Goal: Task Accomplishment & Management: Manage account settings

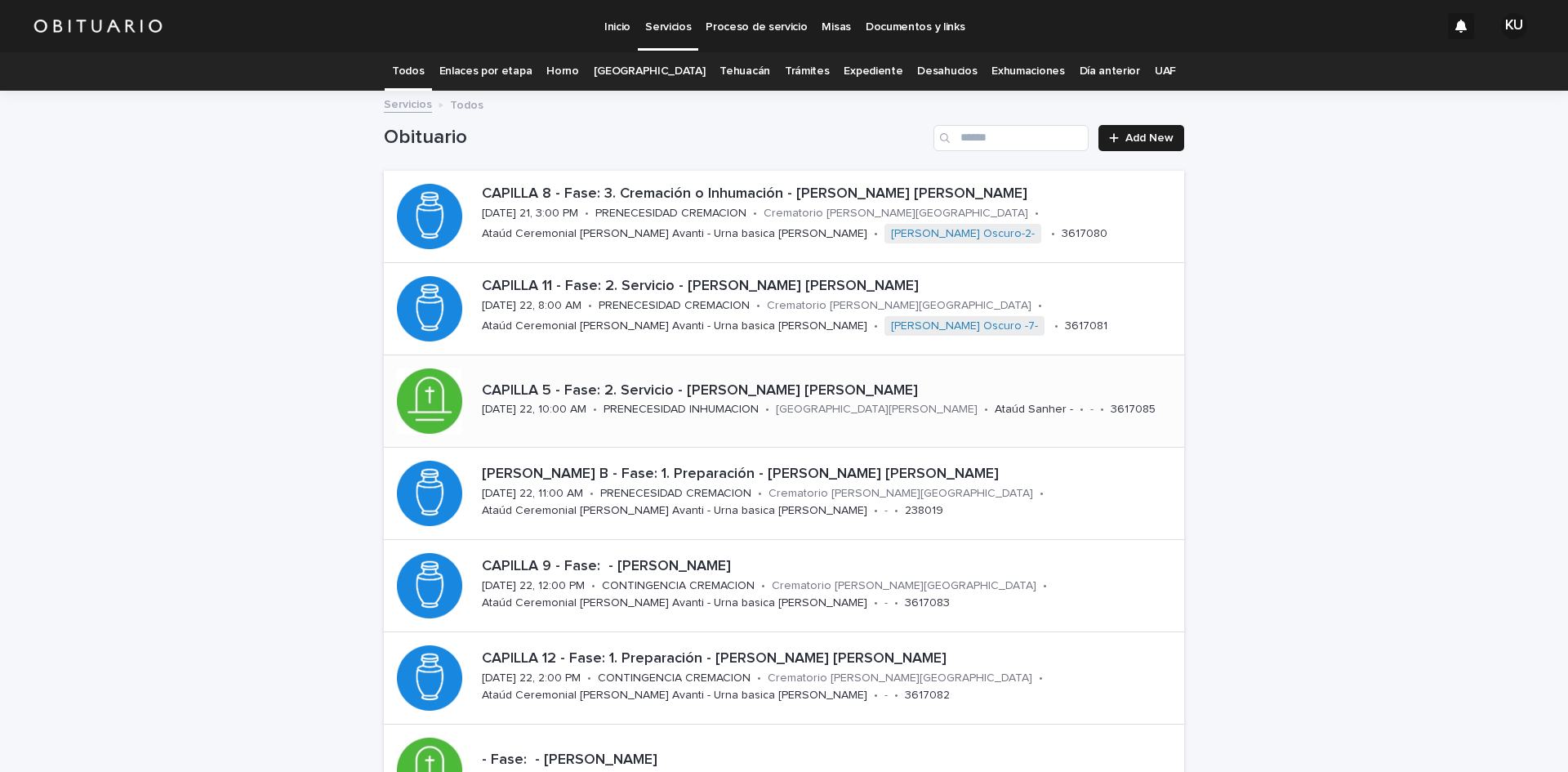
click at [754, 389] on p "CAPILLA 5 - Fase: 2. Servicio - [PERSON_NAME] [PERSON_NAME]" at bounding box center [830, 392] width 696 height 18
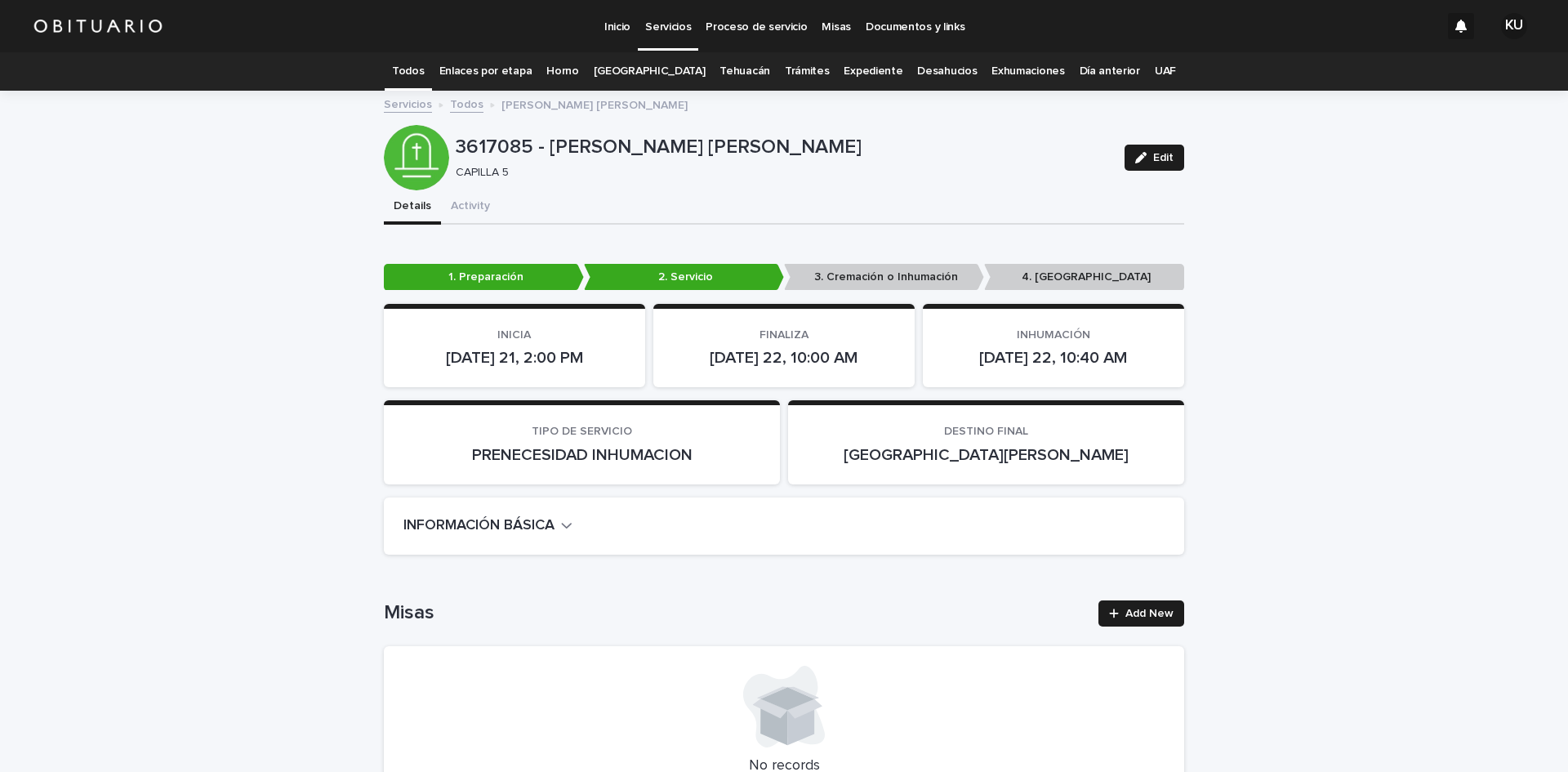
scroll to position [81, 0]
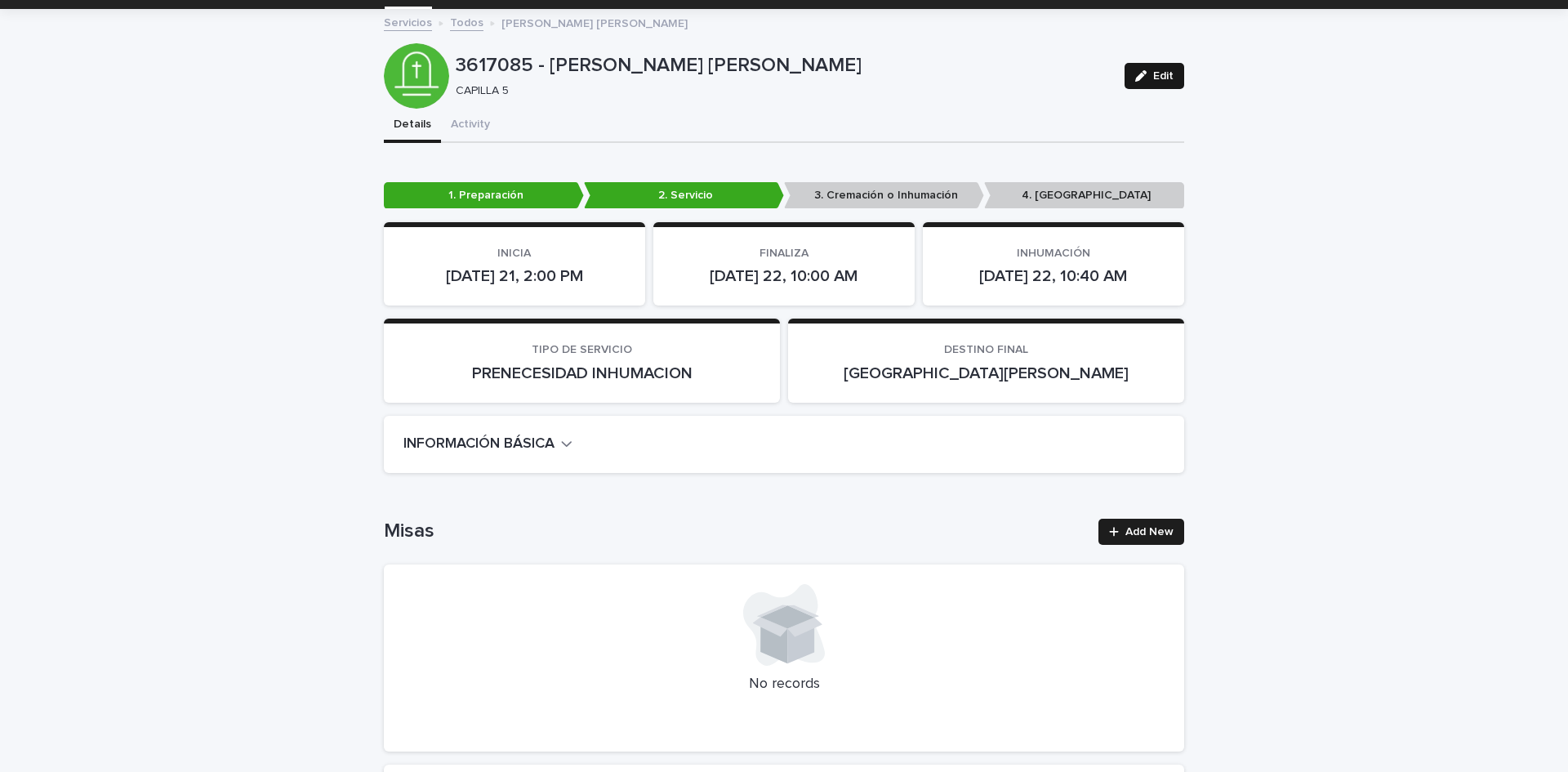
click at [1161, 77] on span "Edit" at bounding box center [1163, 76] width 21 height 12
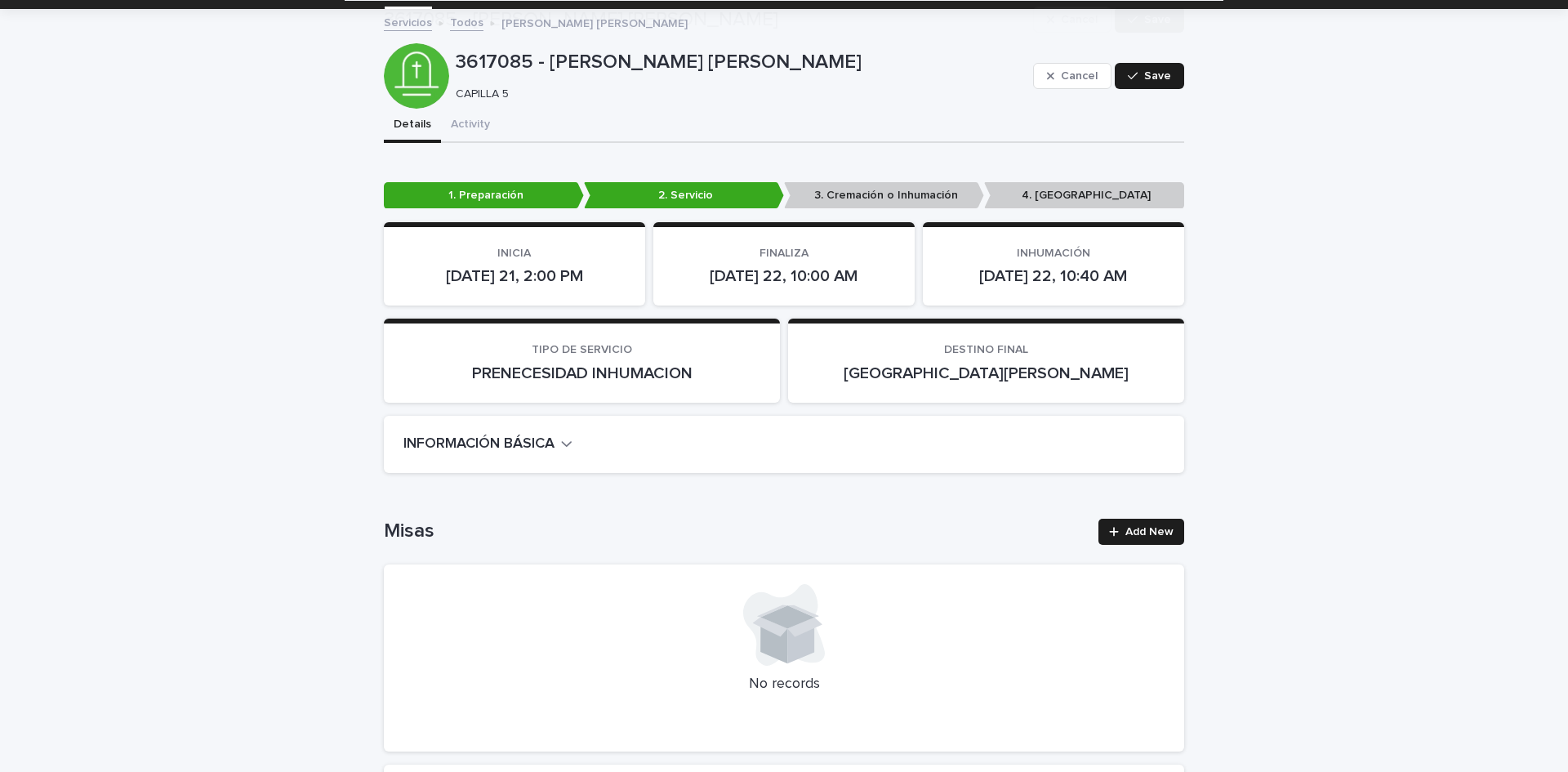
scroll to position [4463, 0]
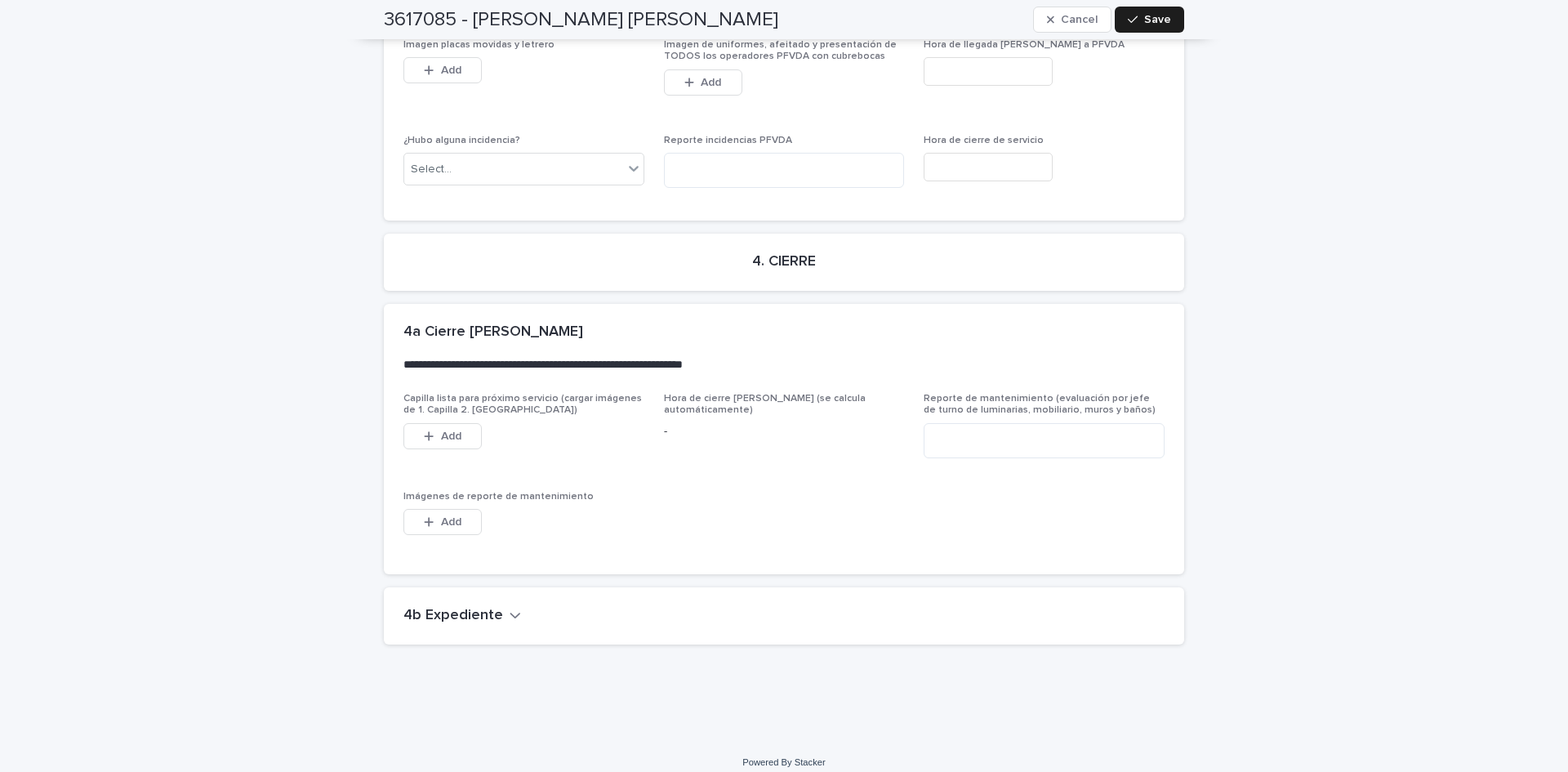
click at [476, 607] on h2 "4b Expediente" at bounding box center [453, 616] width 100 height 18
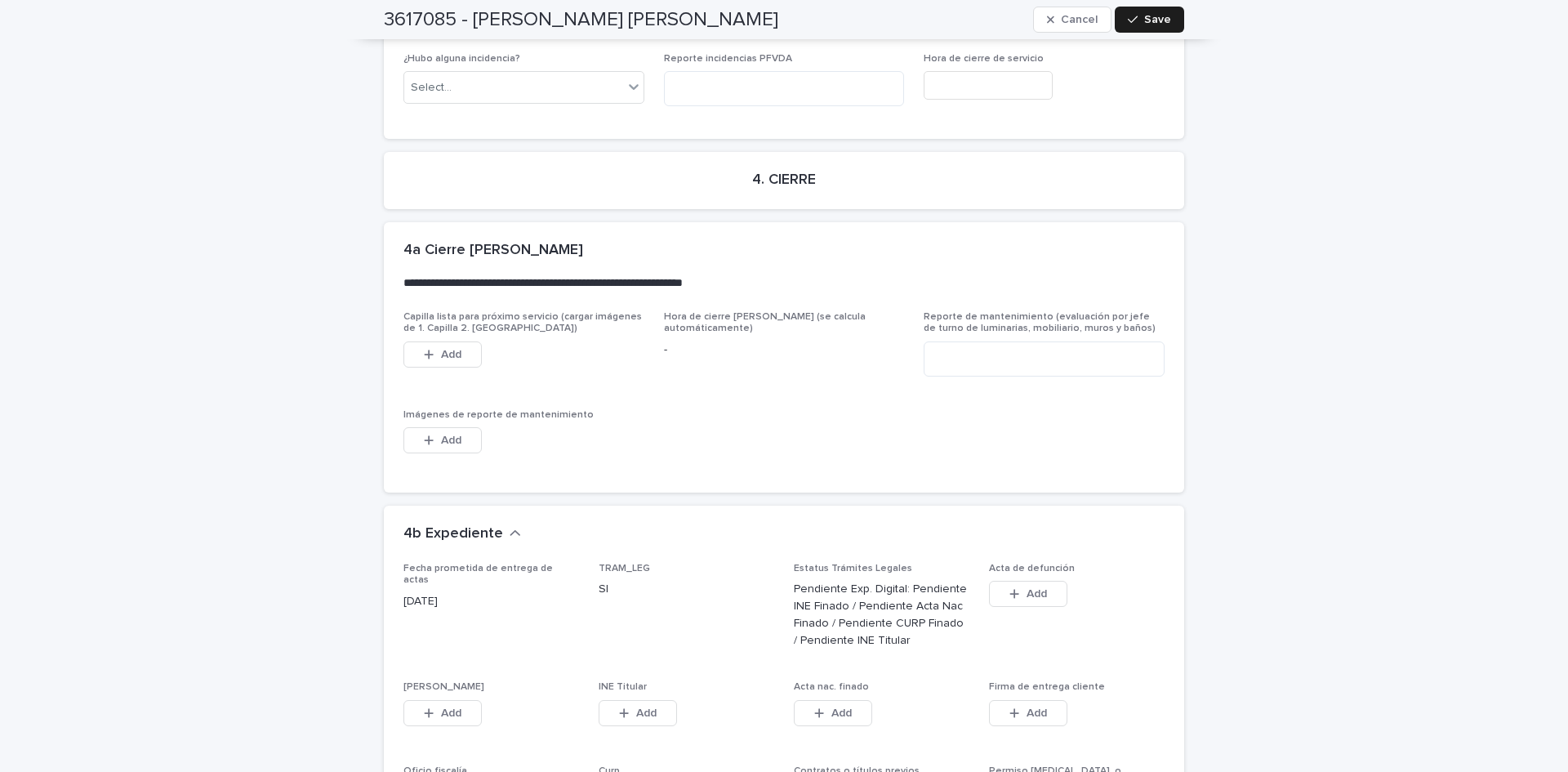
scroll to position [5070, 0]
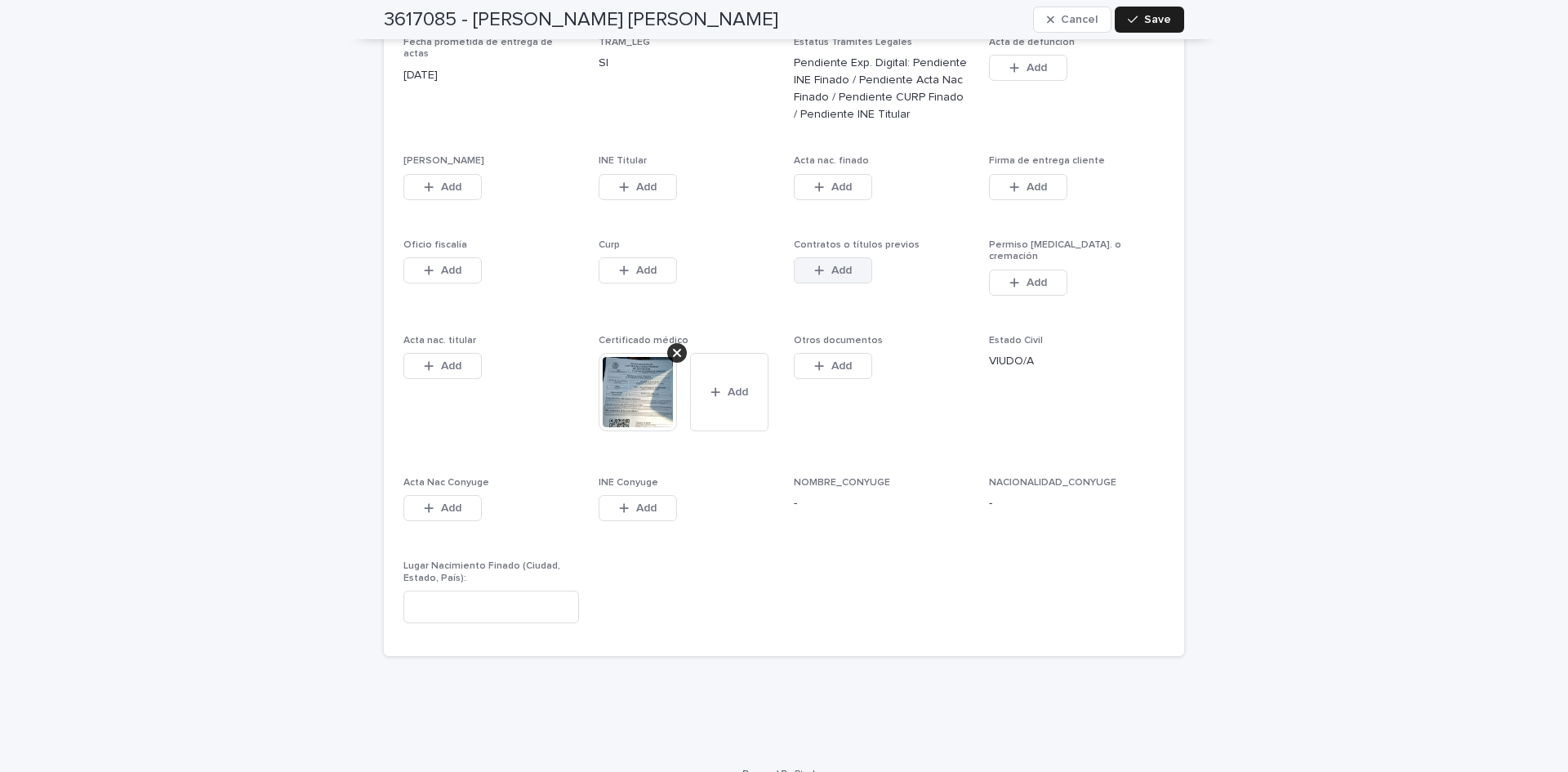
click at [846, 257] on button "Add" at bounding box center [833, 271] width 79 height 27
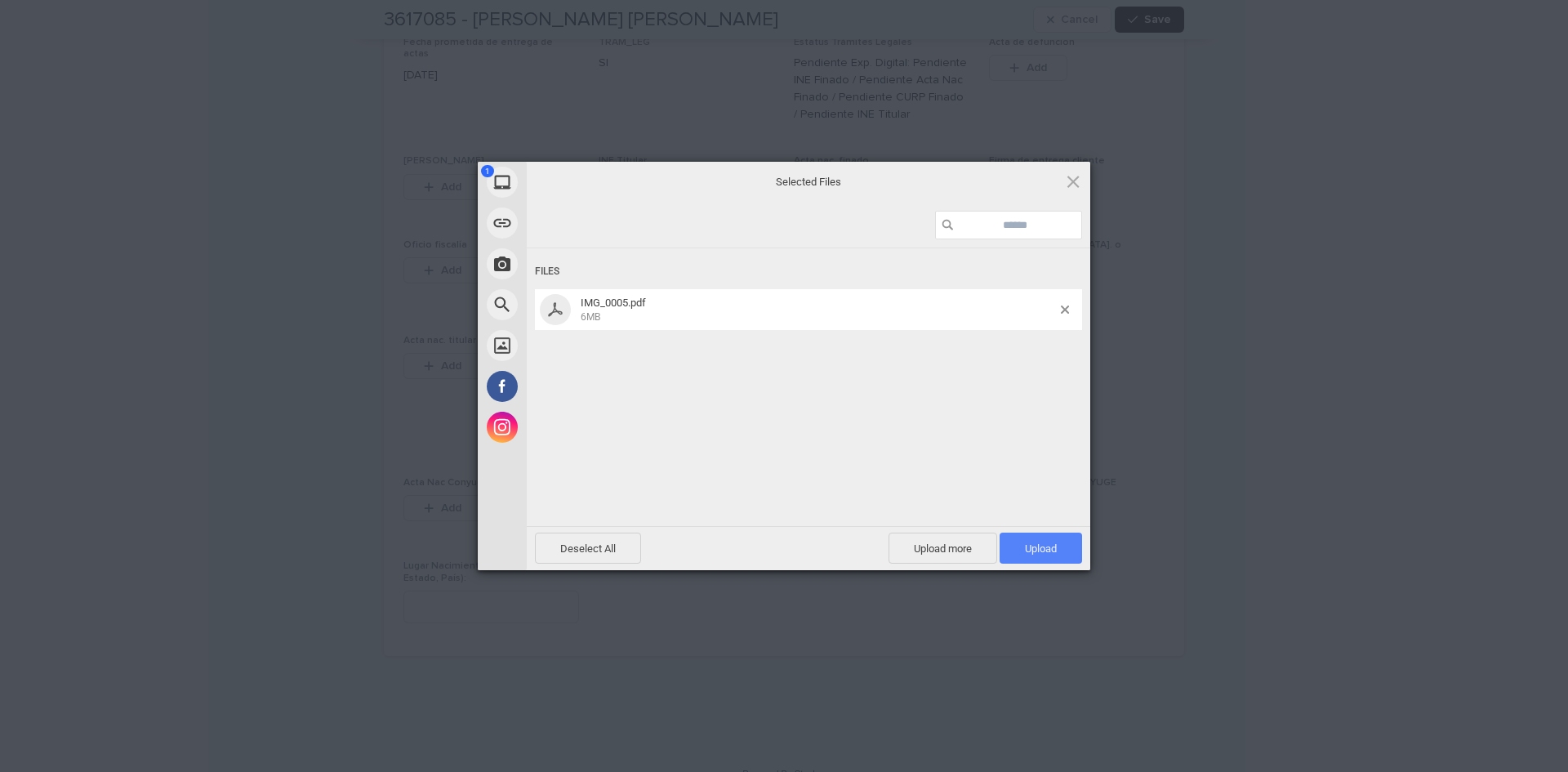
click at [1023, 540] on span "Upload 1" at bounding box center [1040, 548] width 82 height 31
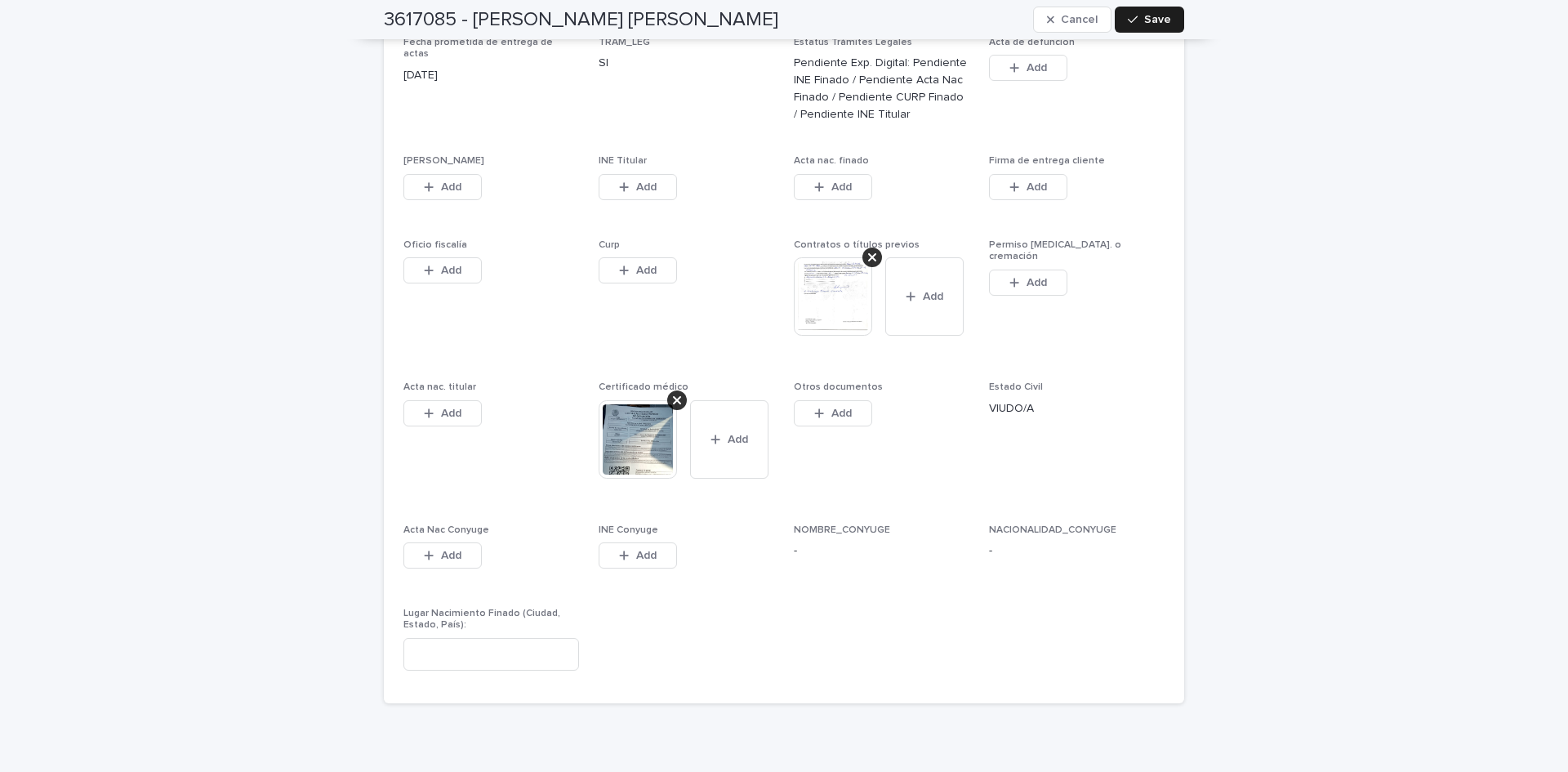
drag, startPoint x: 1164, startPoint y: 22, endPoint x: 1286, endPoint y: 755, distance: 743.1
click at [1164, 22] on span "Save" at bounding box center [1157, 20] width 27 height 12
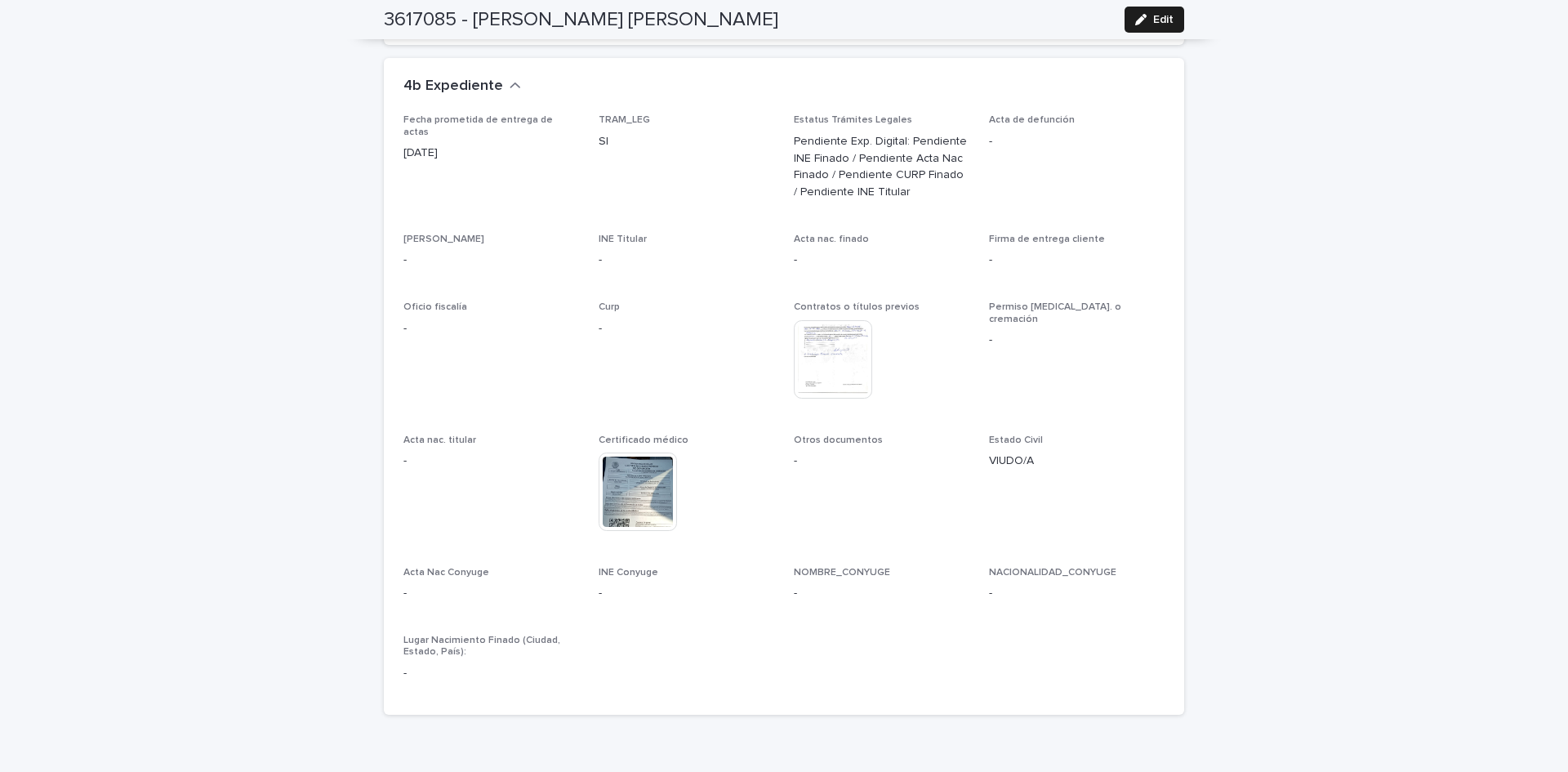
scroll to position [4617, 0]
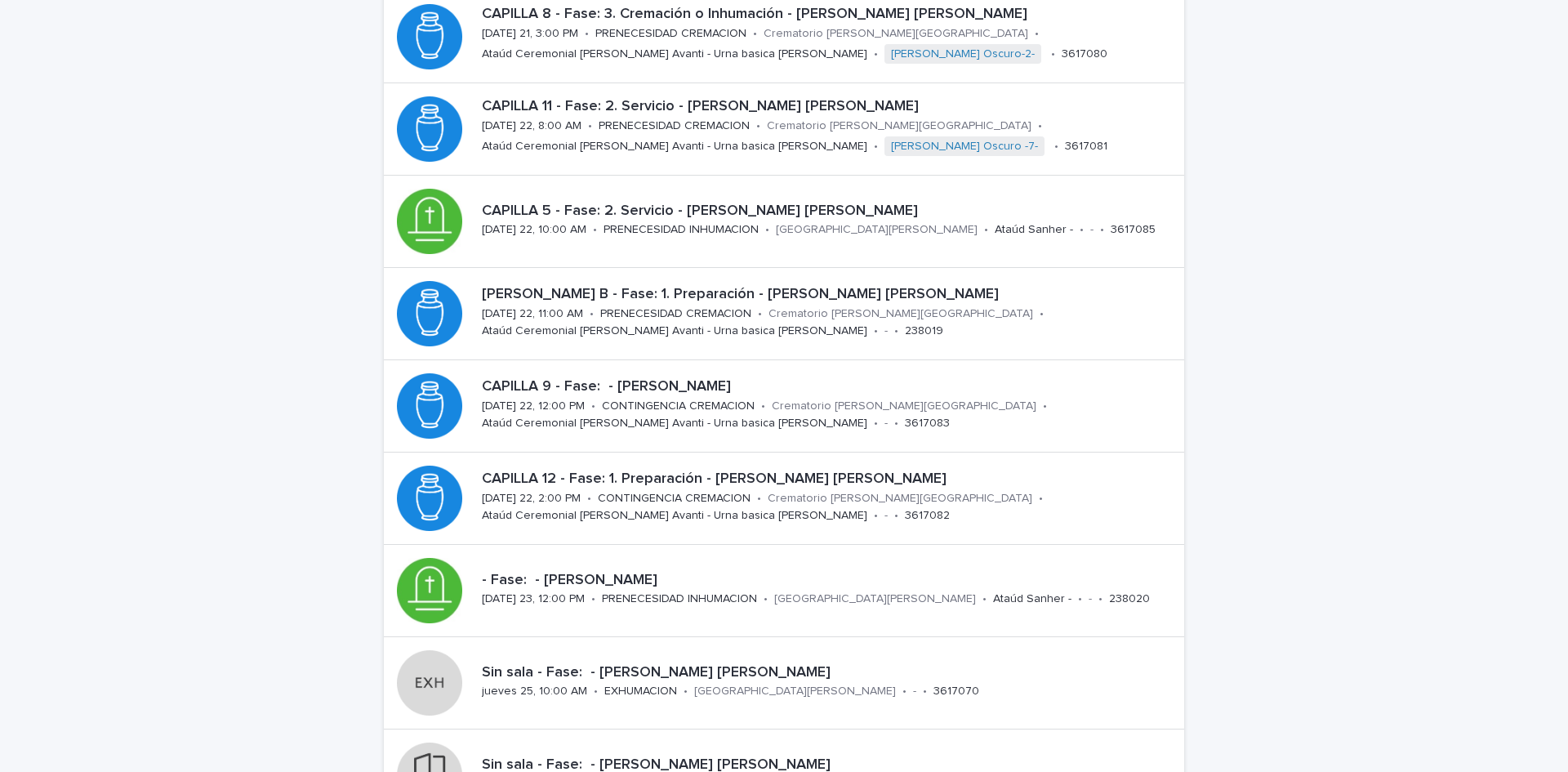
scroll to position [163, 0]
